Goal: Task Accomplishment & Management: Complete application form

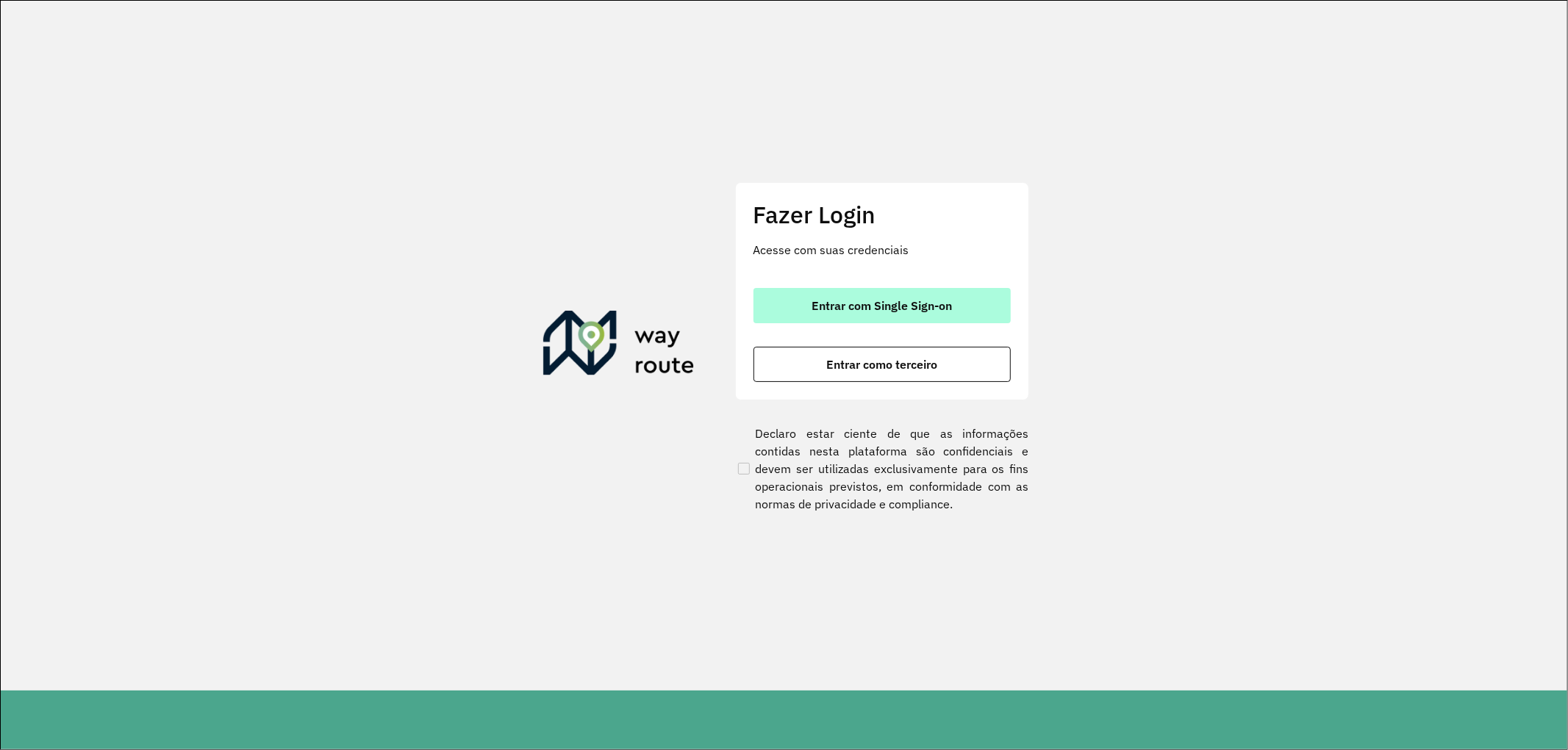
click at [868, 303] on span "Entrar com Single Sign-on" at bounding box center [881, 306] width 141 height 12
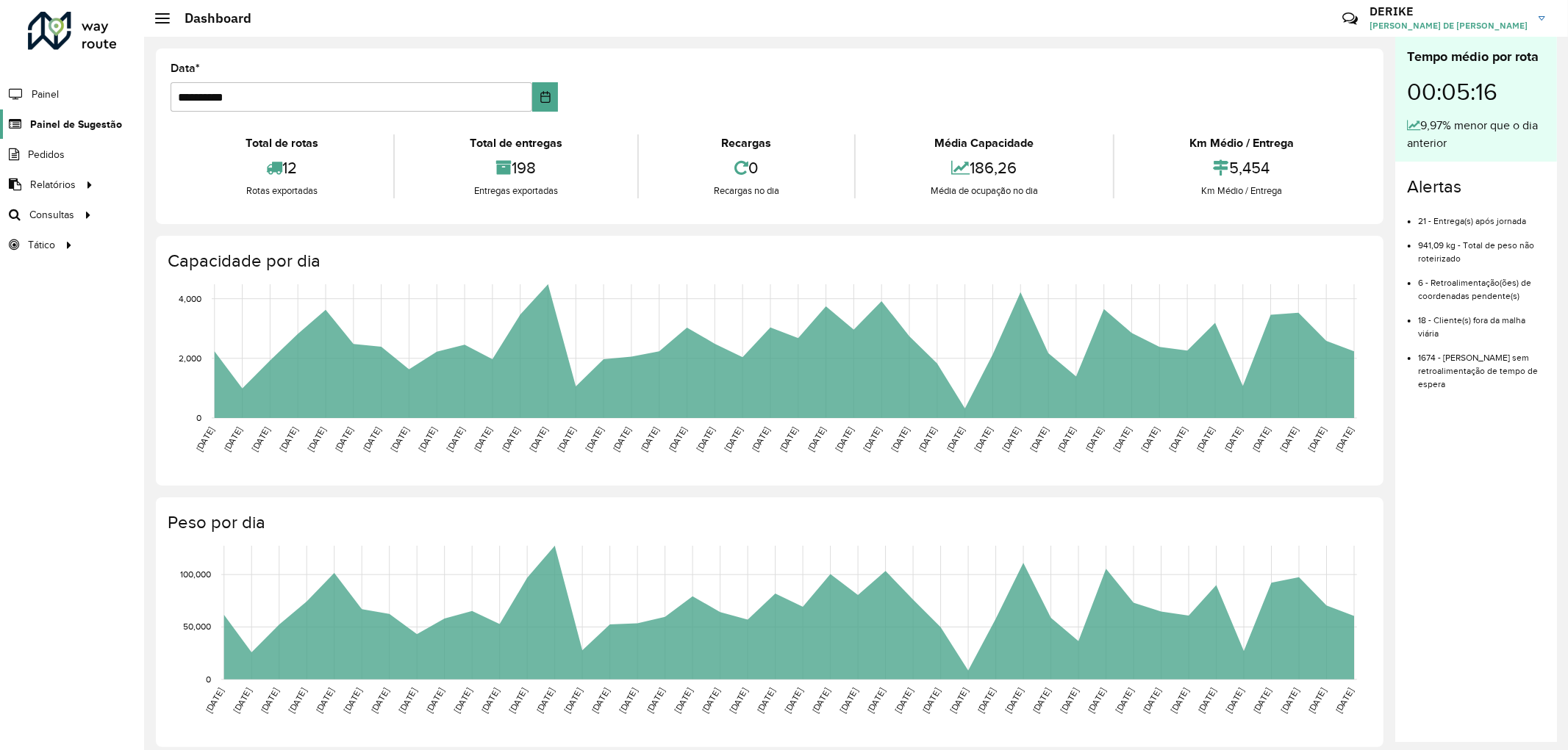
click at [93, 118] on span "Painel de Sugestão" at bounding box center [77, 124] width 92 height 16
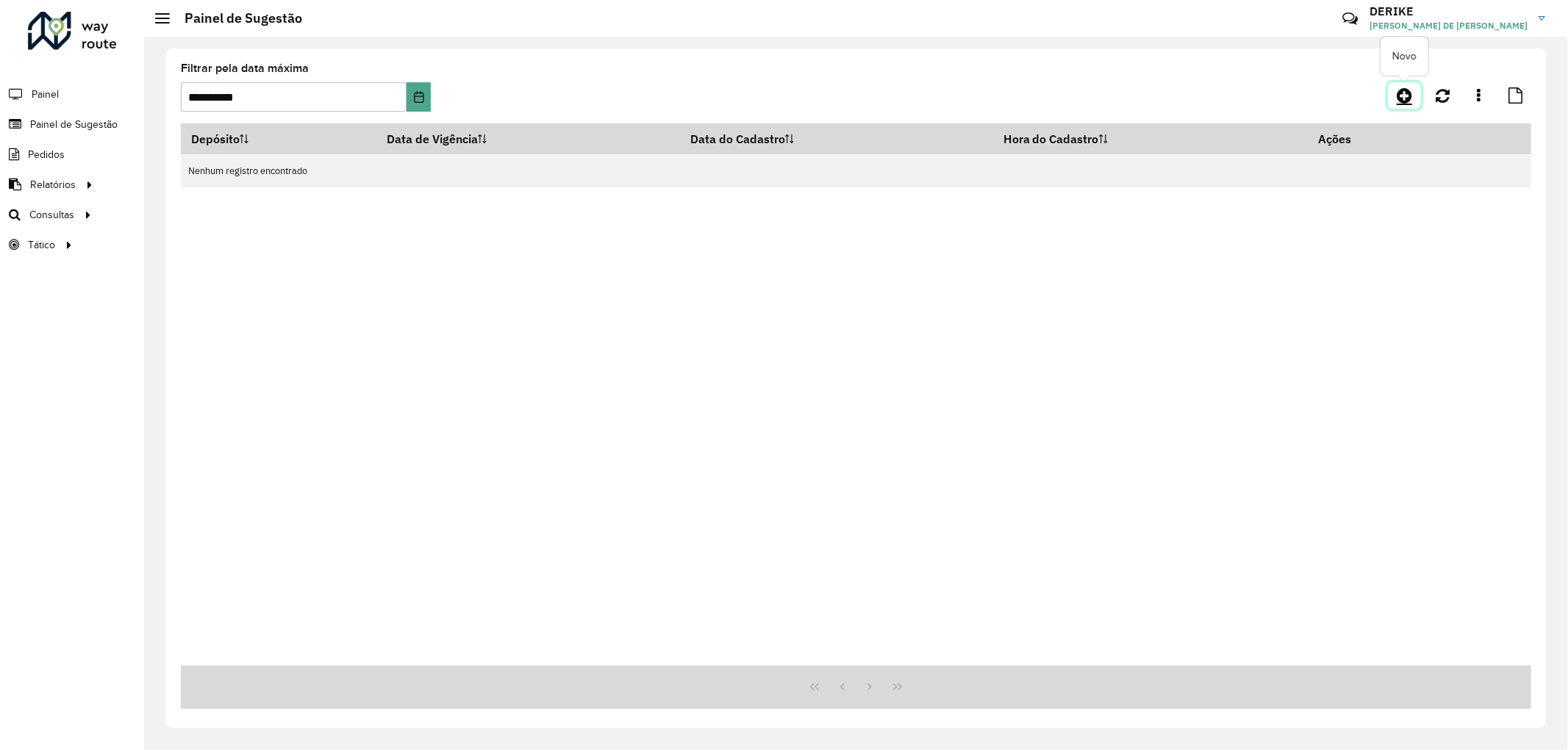
click at [1408, 92] on icon at bounding box center [1404, 95] width 16 height 17
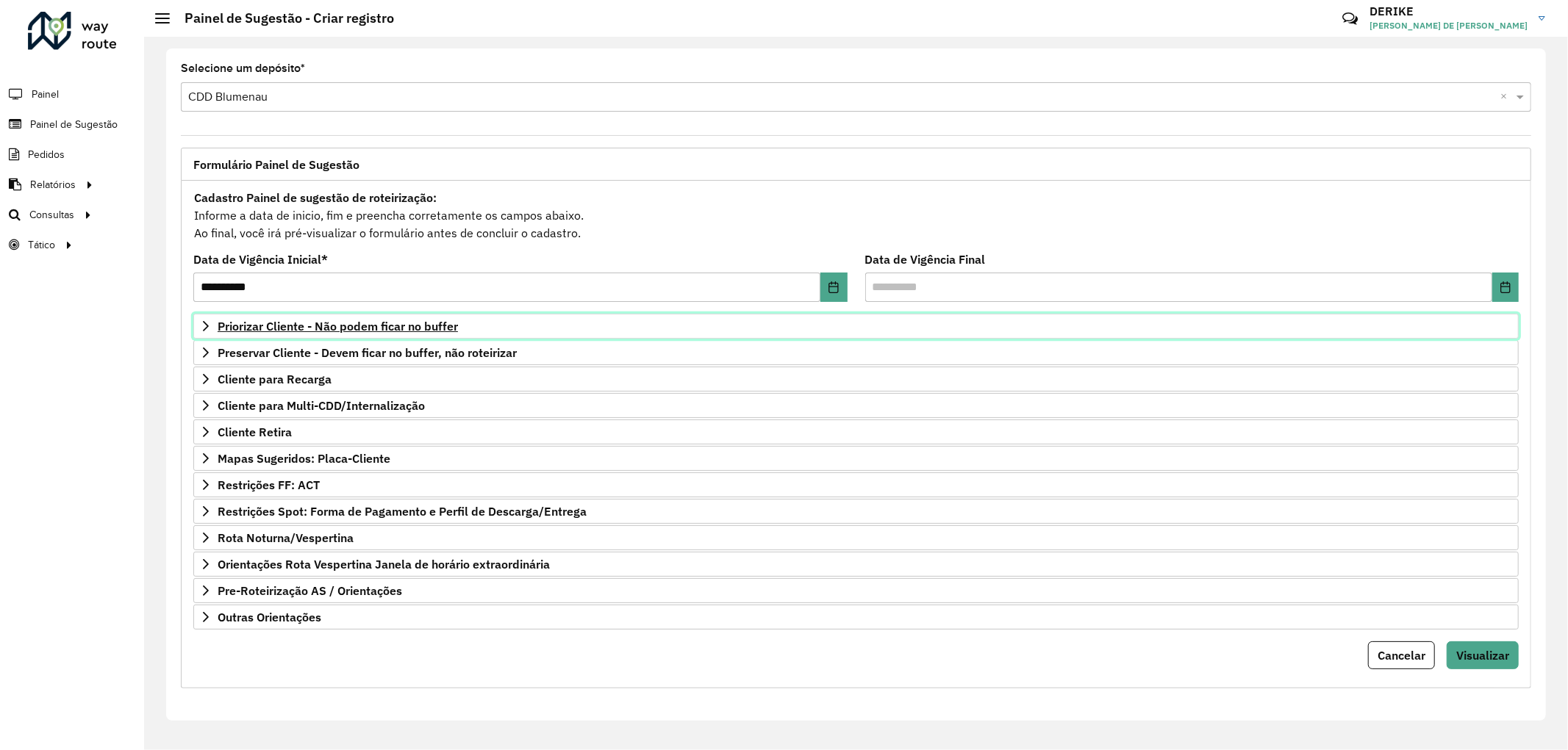
click at [320, 326] on span "Priorizar Cliente - Não podem ficar no buffer" at bounding box center [337, 326] width 240 height 12
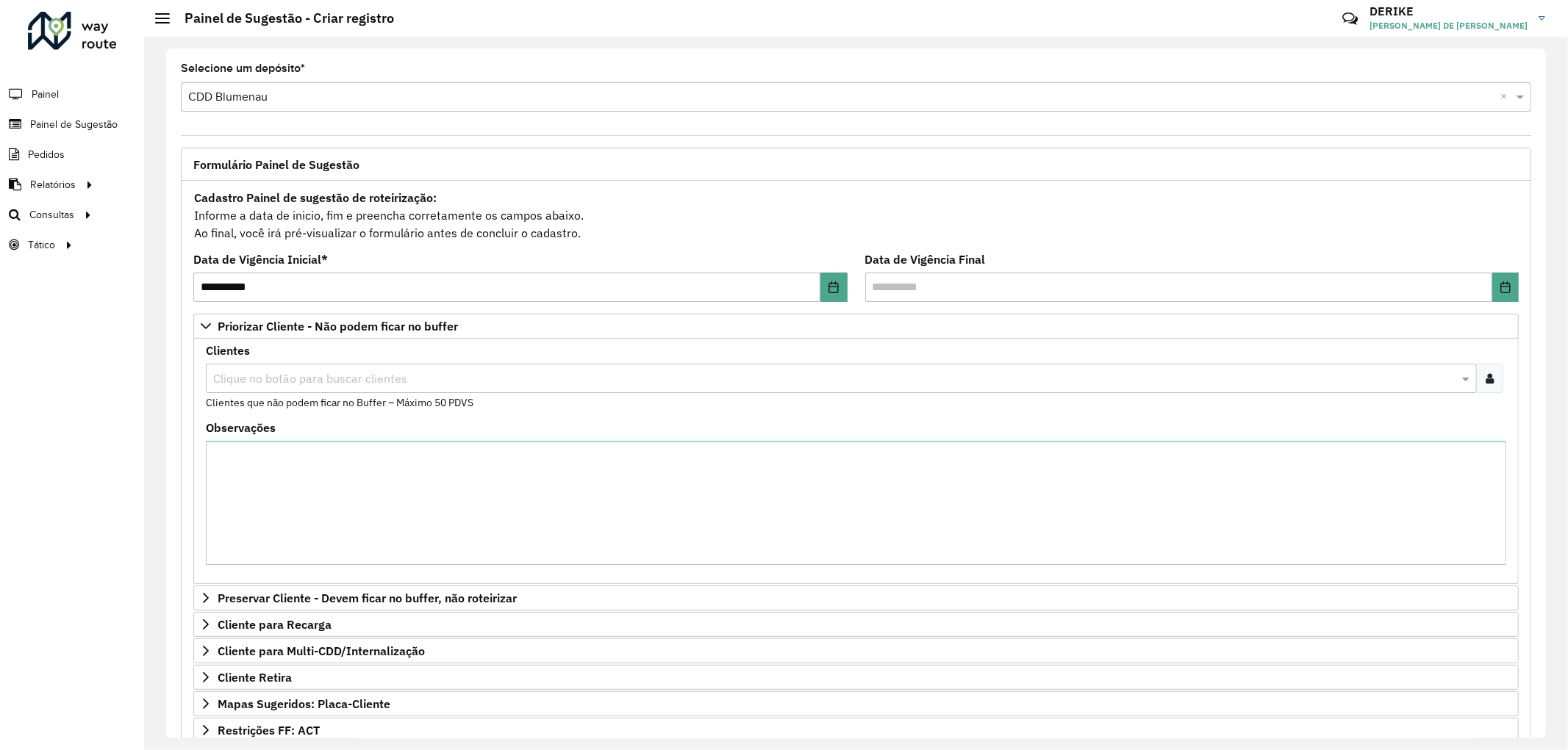
click at [336, 375] on input "text" at bounding box center [834, 378] width 1249 height 17
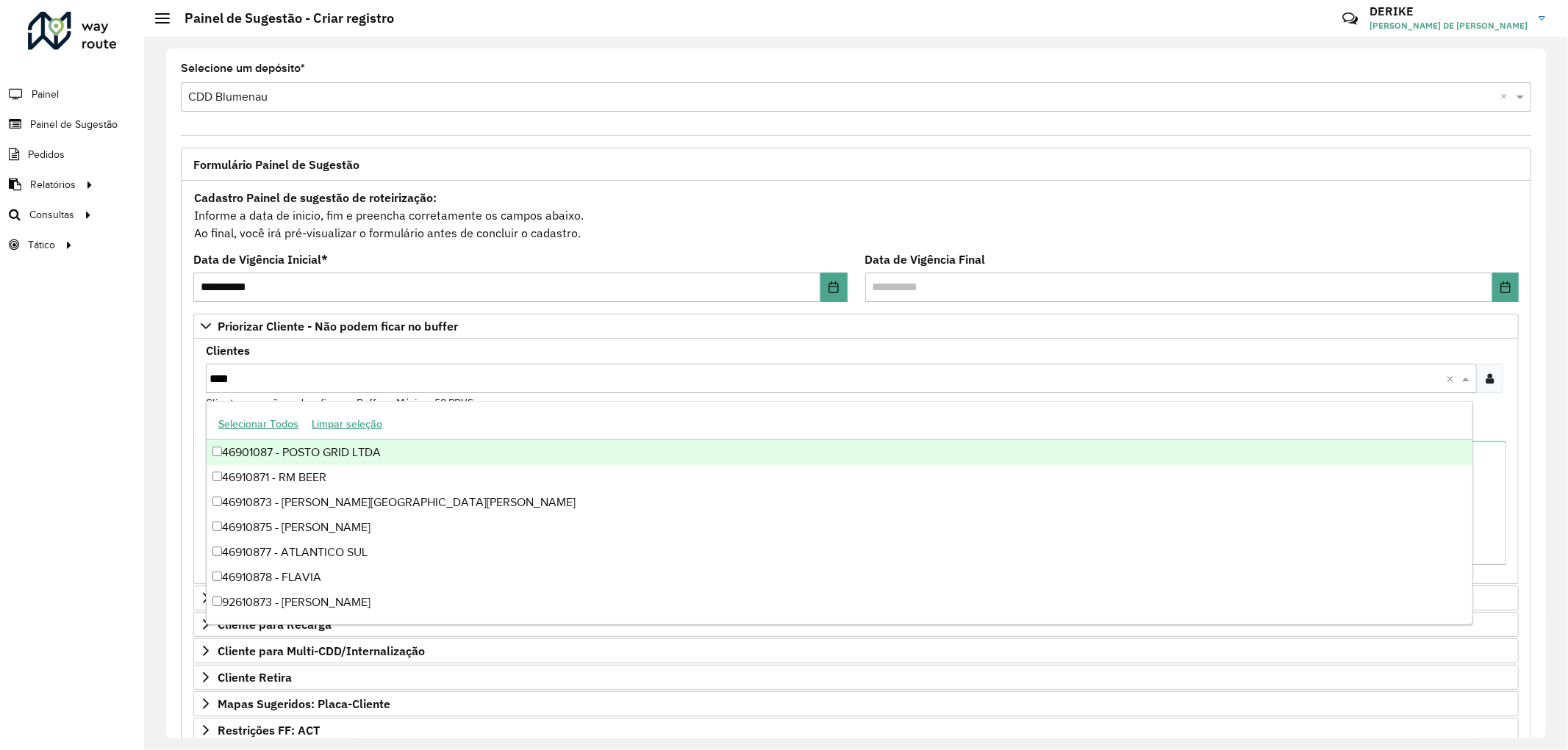
type input "*****"
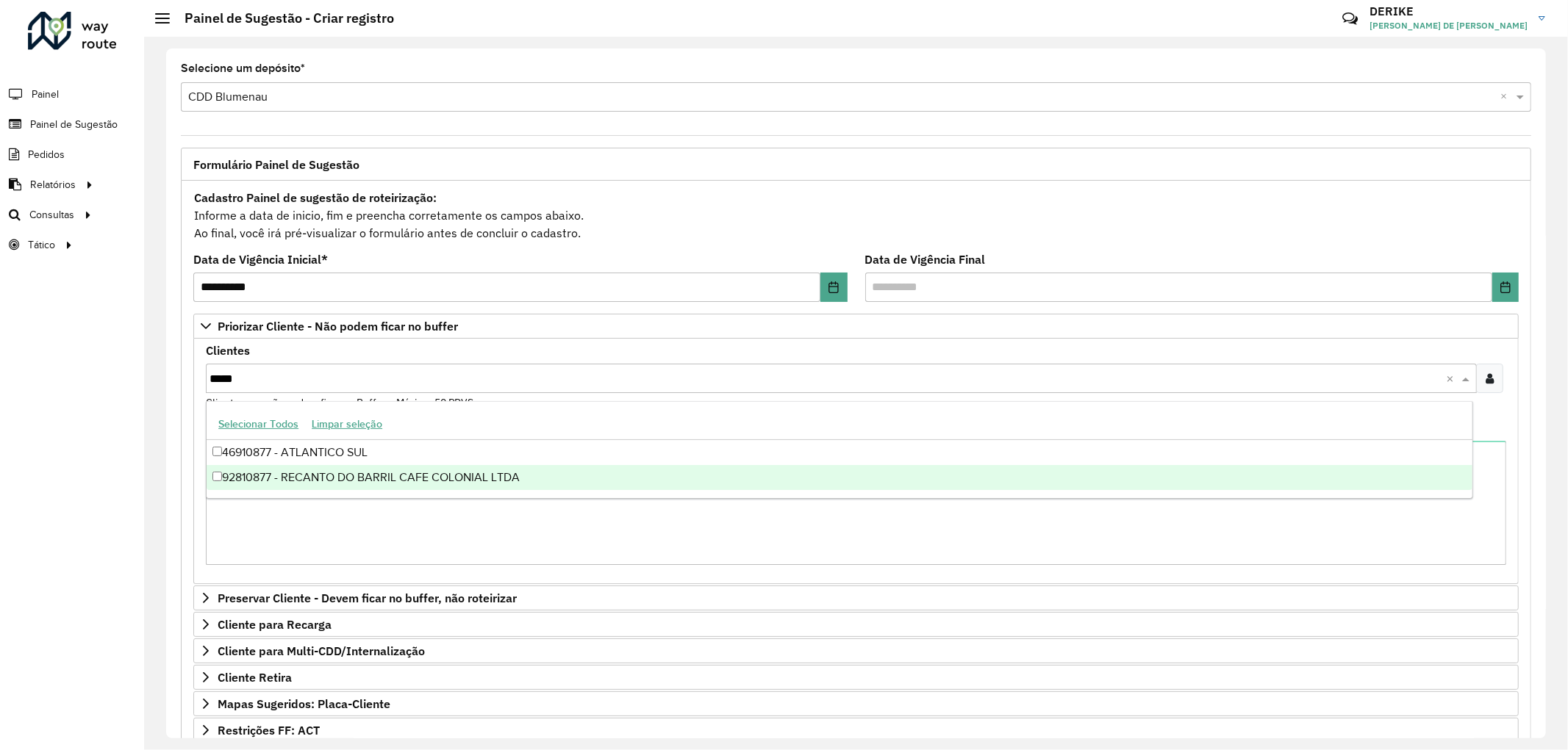
click at [332, 478] on div "92810877 - RECANTO DO BARRIL CAFE COLONIAL LTDA" at bounding box center [839, 478] width 1265 height 25
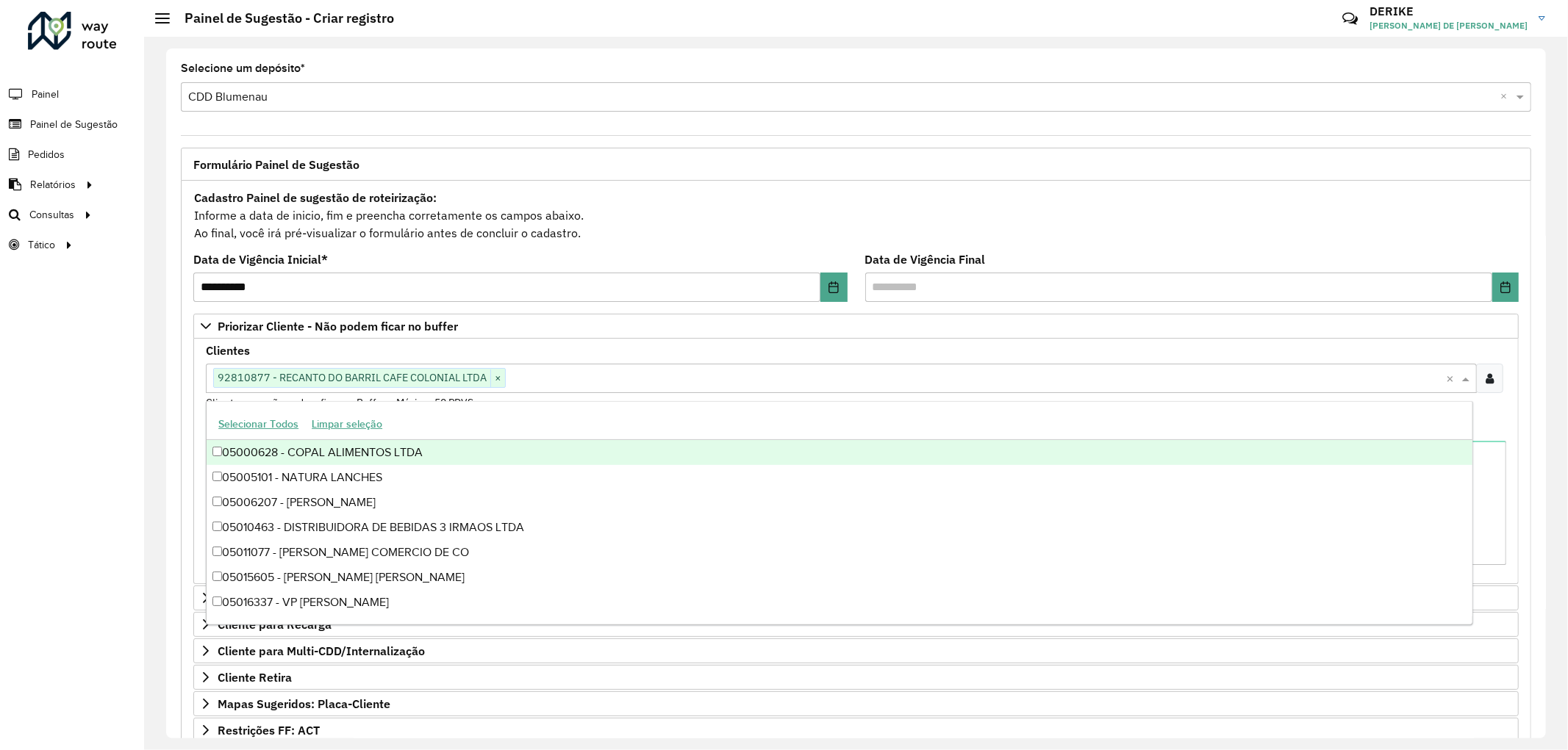
click at [763, 423] on div "Selecionar Todos Limpar seleção" at bounding box center [839, 425] width 1265 height 31
click at [1498, 424] on div "Observações" at bounding box center [856, 493] width 1301 height 142
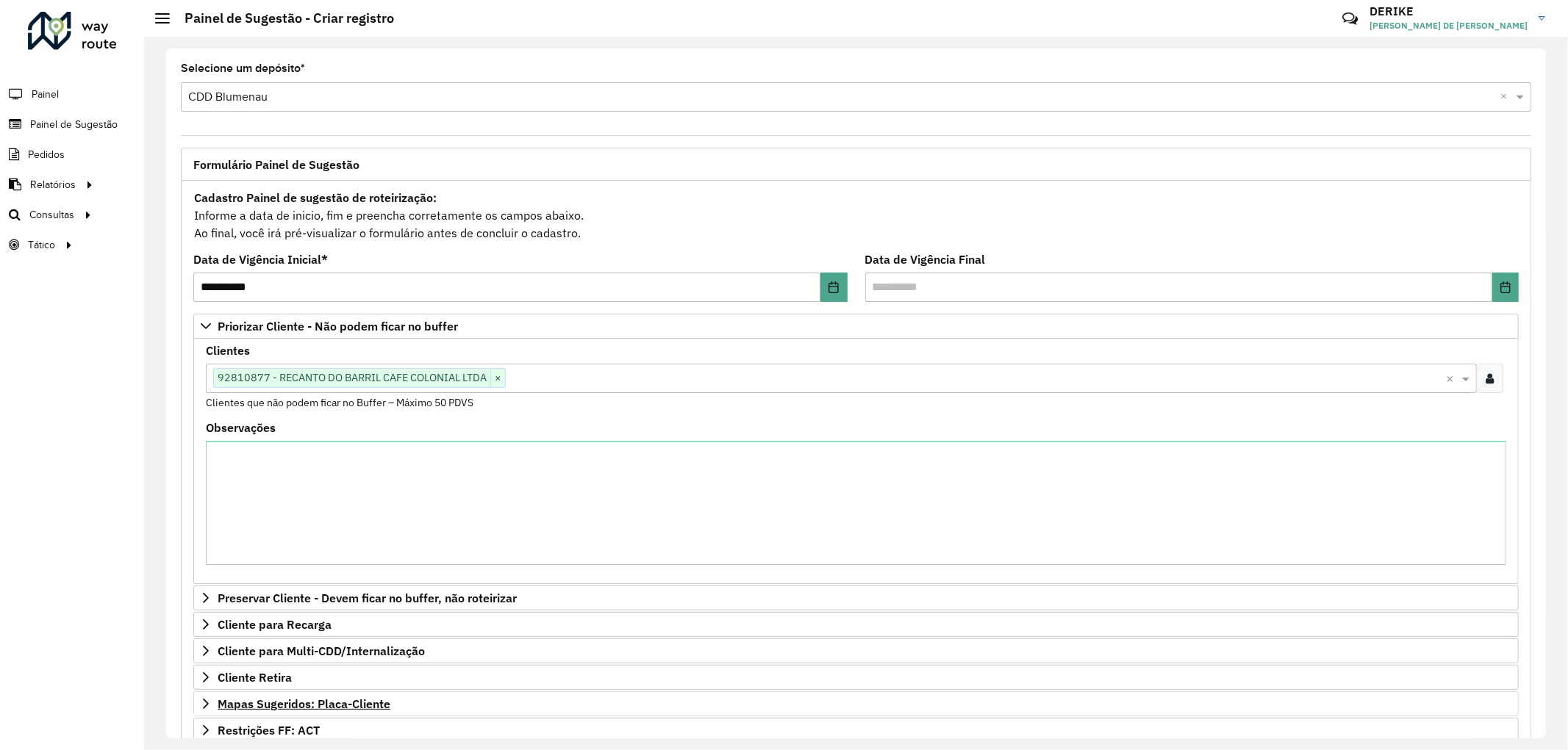
scroll to position [230, 0]
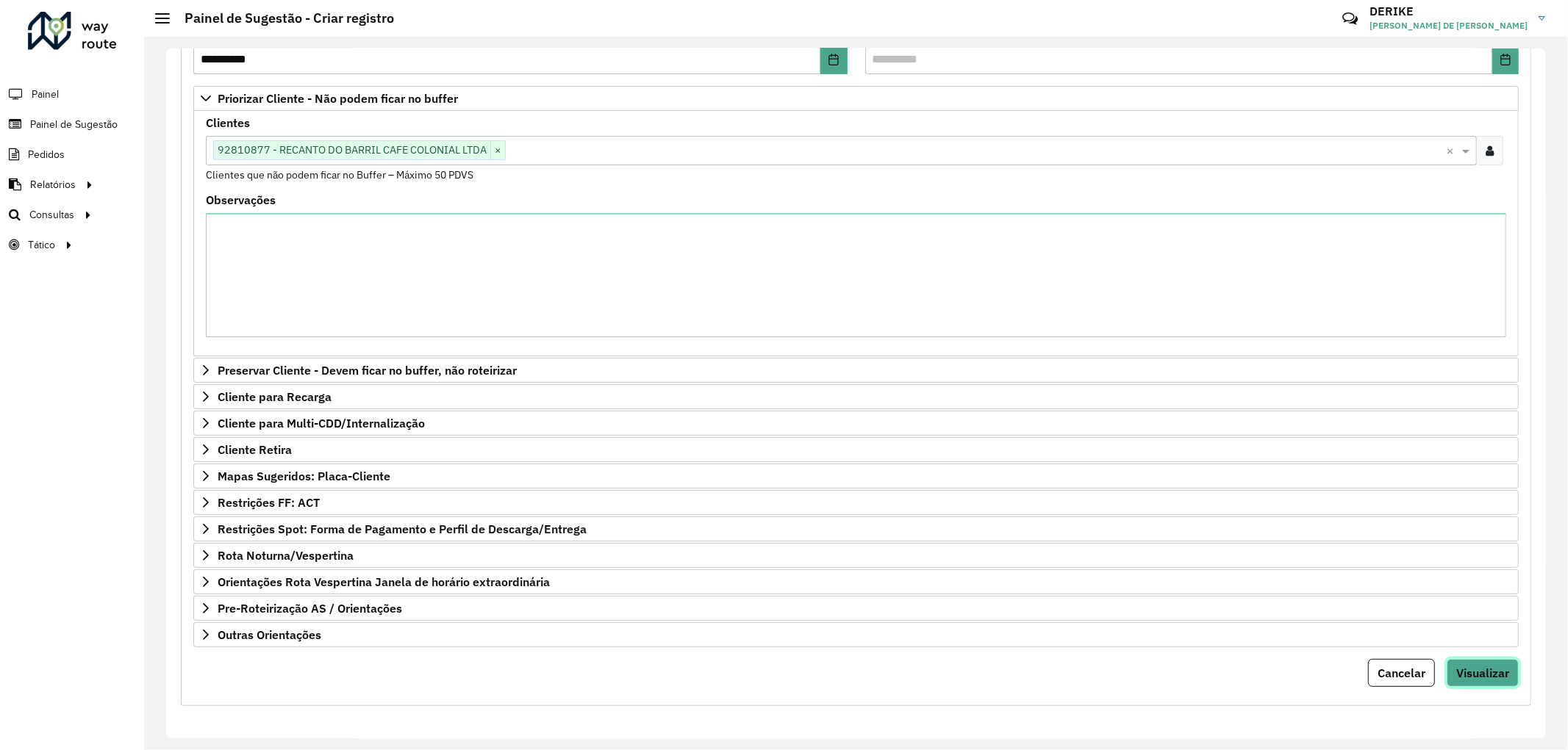
click at [1509, 673] on button "Visualizar" at bounding box center [1482, 674] width 72 height 28
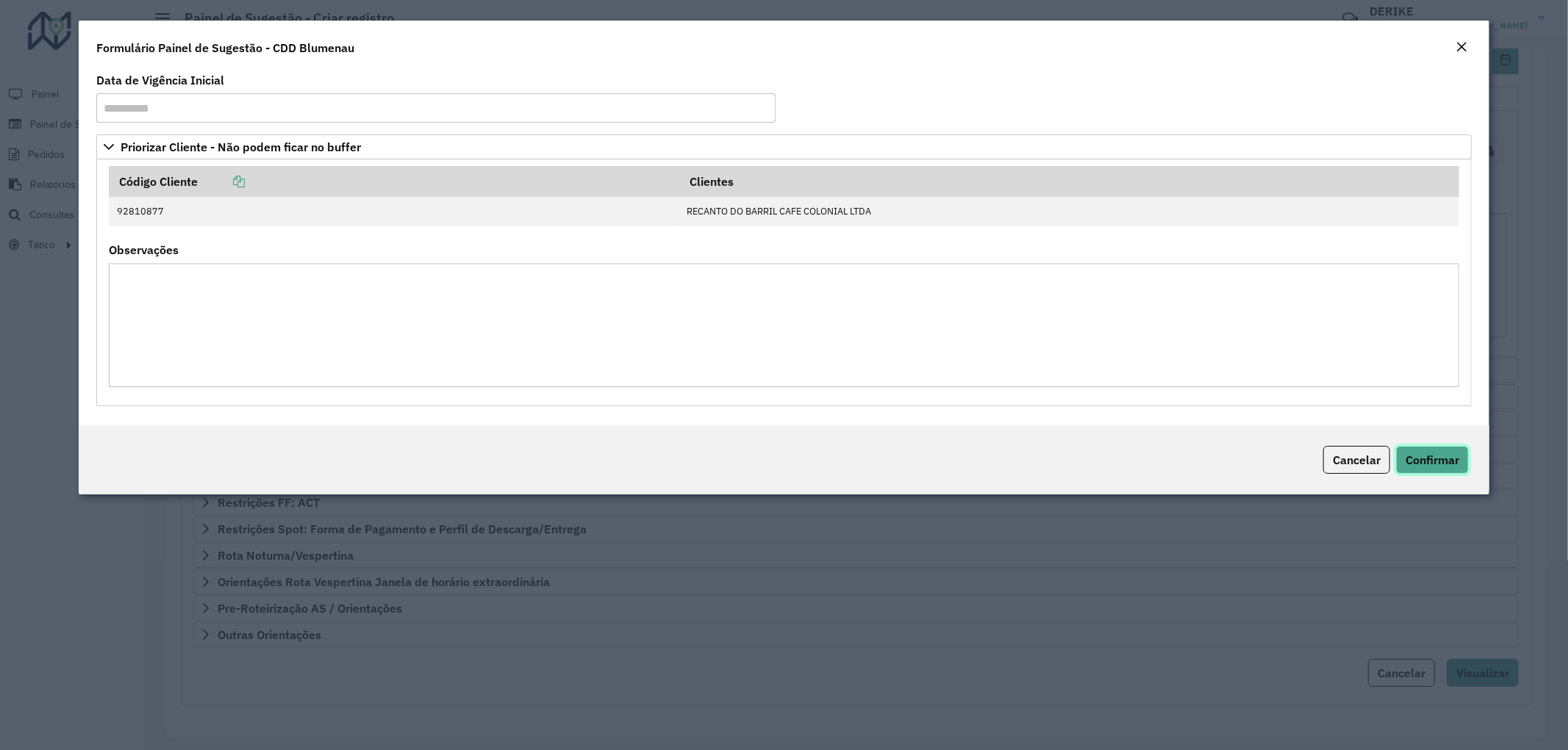
click at [1459, 465] on span "Confirmar" at bounding box center [1431, 460] width 53 height 15
